Goal: Entertainment & Leisure: Consume media (video, audio)

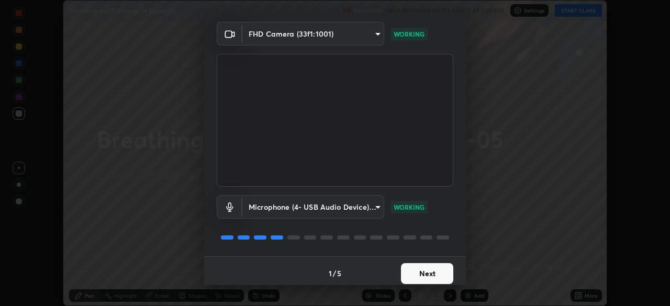
scroll to position [37, 0]
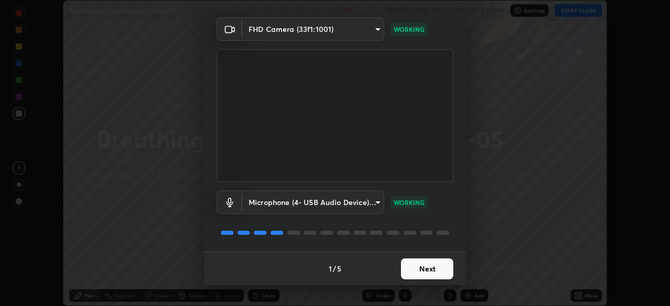
click at [400, 150] on video at bounding box center [335, 115] width 236 height 133
click at [430, 265] on button "Next" at bounding box center [427, 268] width 52 height 21
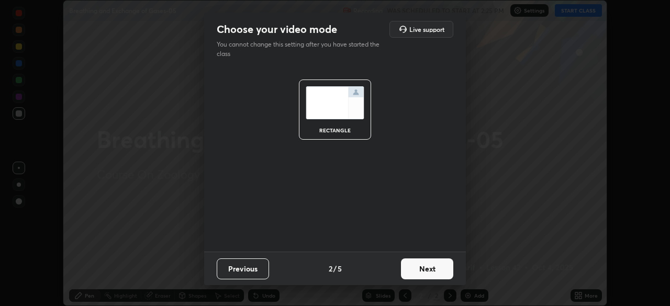
scroll to position [0, 0]
click at [432, 274] on button "Next" at bounding box center [427, 268] width 52 height 21
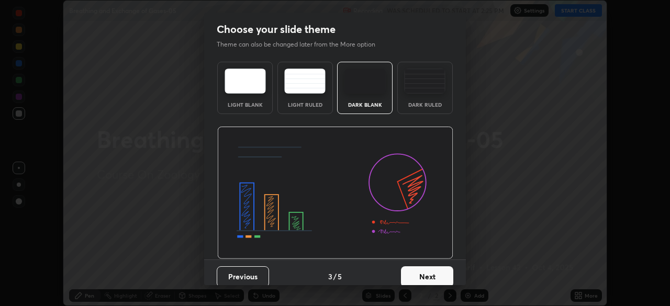
click at [437, 272] on button "Next" at bounding box center [427, 276] width 52 height 21
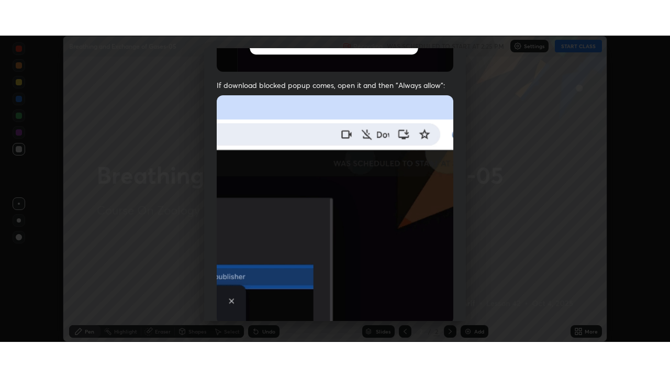
scroll to position [251, 0]
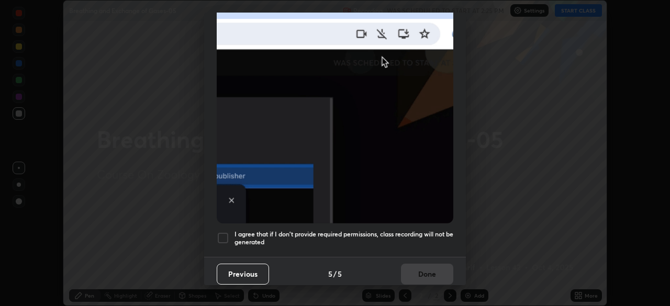
click at [411, 233] on h5 "I agree that if I don't provide required permissions, class recording will not …" at bounding box center [343, 238] width 219 height 16
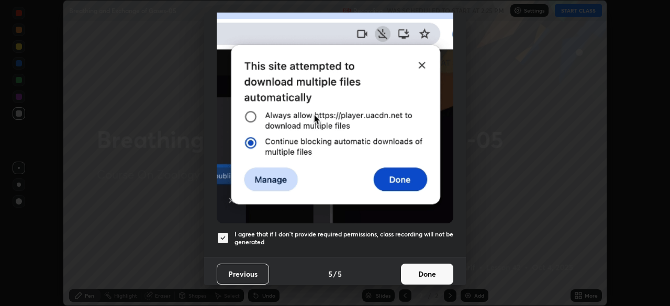
click at [414, 272] on button "Done" at bounding box center [427, 274] width 52 height 21
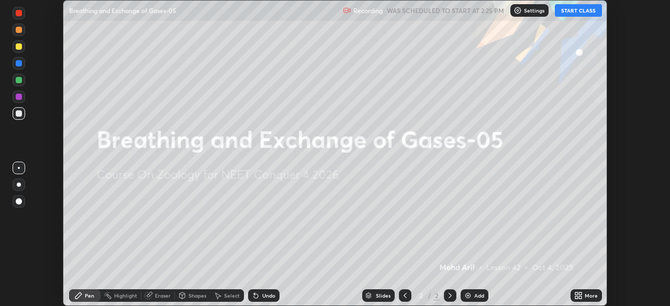
click at [580, 294] on icon at bounding box center [580, 293] width 3 height 3
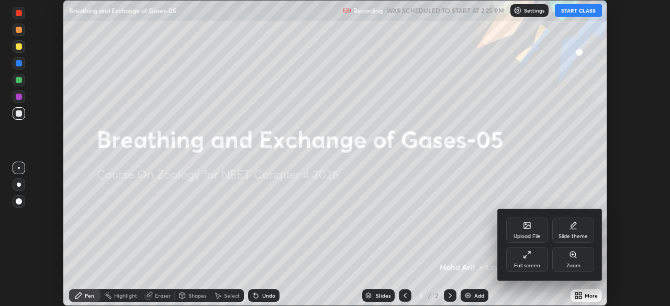
click at [534, 257] on div "Full screen" at bounding box center [527, 259] width 42 height 25
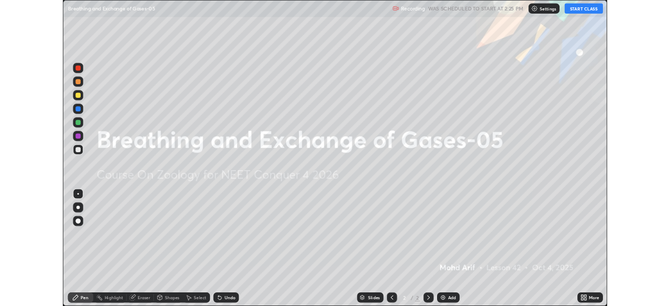
scroll to position [377, 670]
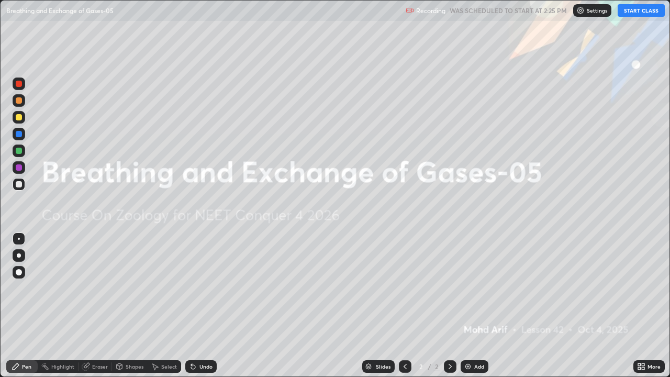
click at [647, 13] on button "START CLASS" at bounding box center [640, 10] width 47 height 13
click at [475, 306] on div "Add" at bounding box center [474, 366] width 28 height 13
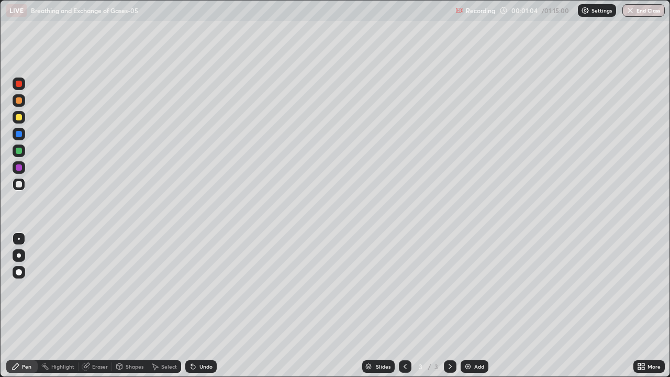
click at [642, 306] on icon at bounding box center [642, 368] width 3 height 3
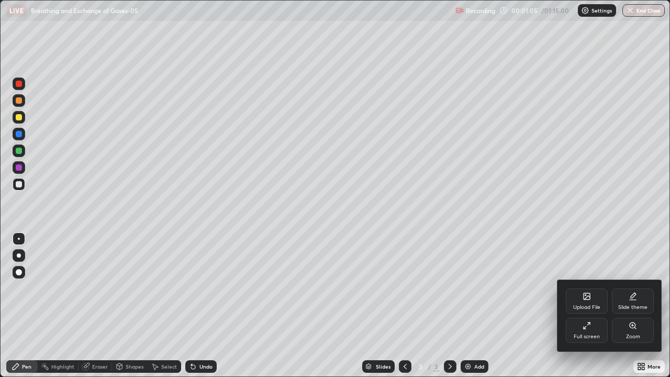
click at [592, 306] on div "Full screen" at bounding box center [586, 336] width 26 height 5
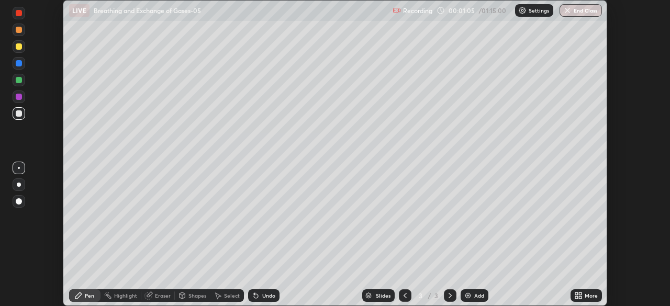
scroll to position [52012, 51649]
